Goal: Contribute content: Contribute content

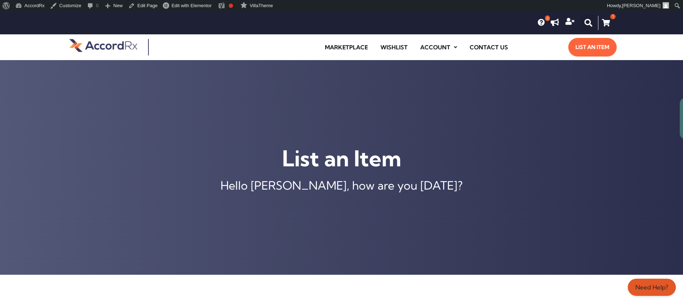
scroll to position [284, 0]
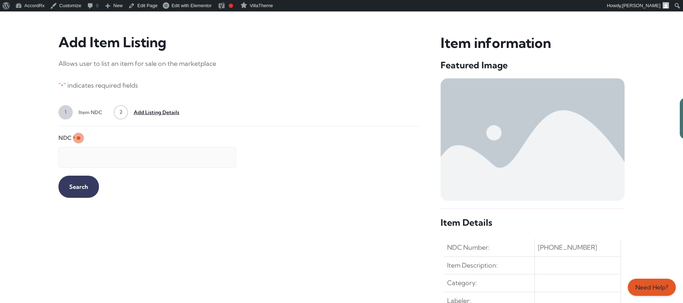
click at [141, 154] on input "NDC *" at bounding box center [146, 157] width 177 height 21
type input "99207046730"
click at [73, 186] on input "Search" at bounding box center [78, 187] width 40 height 22
